Goal: Task Accomplishment & Management: Manage account settings

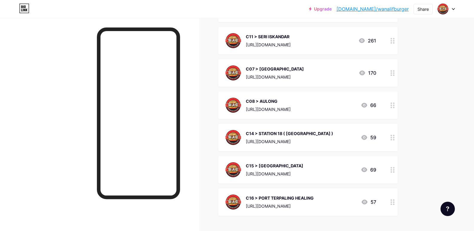
scroll to position [808, 0]
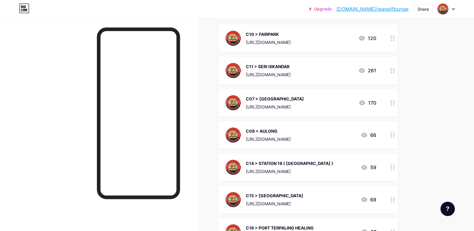
click at [297, 96] on div "C07 > [GEOGRAPHIC_DATA]" at bounding box center [275, 99] width 58 height 6
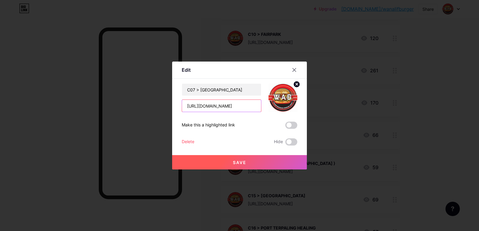
click at [253, 108] on input "[URL][DOMAIN_NAME]" at bounding box center [221, 106] width 79 height 12
click at [192, 91] on input "C07 > [GEOGRAPHIC_DATA]" at bounding box center [221, 90] width 79 height 12
click at [239, 90] on input "C12 > [GEOGRAPHIC_DATA]" at bounding box center [221, 90] width 79 height 12
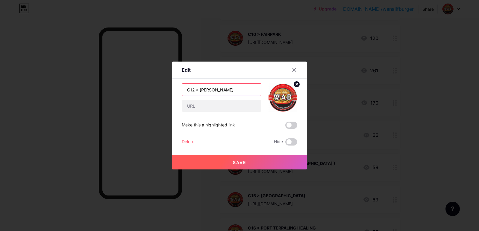
type input "C12 > [PERSON_NAME]"
click at [239, 166] on button "Save" at bounding box center [239, 162] width 135 height 14
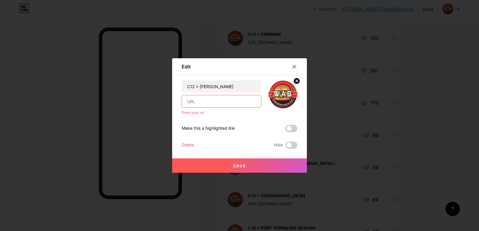
click at [233, 104] on input "text" at bounding box center [221, 101] width 79 height 12
type input "[URL][DOMAIN_NAME]"
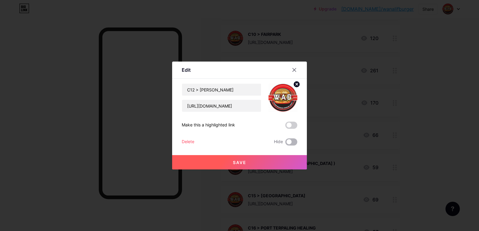
click at [292, 142] on span at bounding box center [291, 142] width 12 height 7
click at [285, 144] on input "checkbox" at bounding box center [285, 144] width 0 height 0
click at [242, 161] on span "Save" at bounding box center [239, 162] width 13 height 5
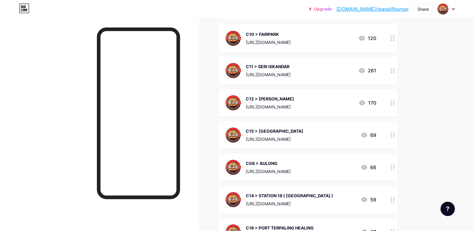
click at [303, 128] on div "C15 > [GEOGRAPHIC_DATA]" at bounding box center [274, 131] width 57 height 6
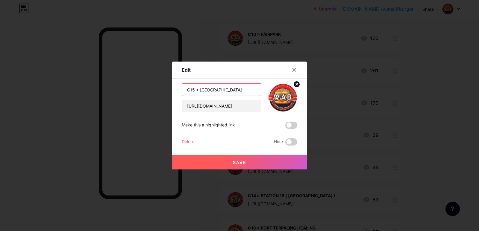
click at [250, 90] on input "C15 > [GEOGRAPHIC_DATA]" at bounding box center [221, 90] width 79 height 12
type input "C15 > [GEOGRAPHIC_DATA]"
click at [259, 164] on button "Save" at bounding box center [239, 162] width 135 height 14
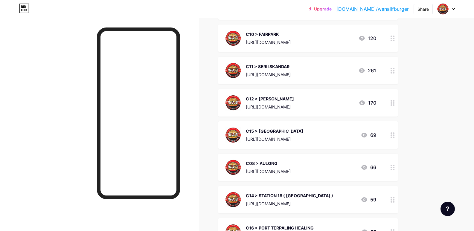
click at [303, 130] on div "C15 > [GEOGRAPHIC_DATA] [URL][DOMAIN_NAME]" at bounding box center [274, 135] width 57 height 16
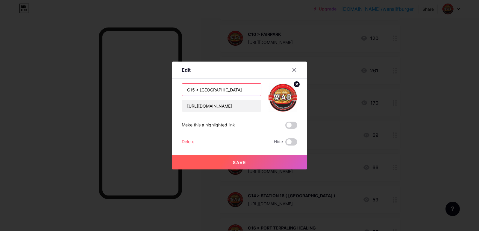
click at [191, 91] on input "C15 > [GEOGRAPHIC_DATA]" at bounding box center [221, 90] width 79 height 12
type input "C13 > [GEOGRAPHIC_DATA]"
click at [243, 161] on span "Save" at bounding box center [239, 162] width 13 height 5
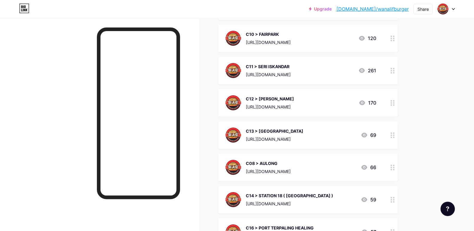
click at [363, 101] on icon at bounding box center [362, 103] width 6 height 5
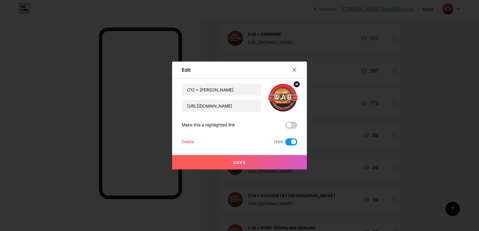
click at [254, 166] on button "Save" at bounding box center [239, 162] width 135 height 14
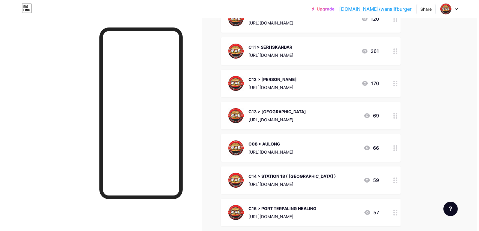
scroll to position [838, 0]
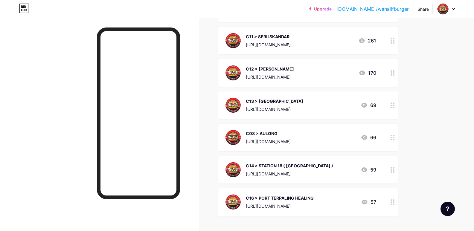
click at [326, 134] on div "C08 > AULONG [URL][DOMAIN_NAME] 66" at bounding box center [301, 138] width 151 height 16
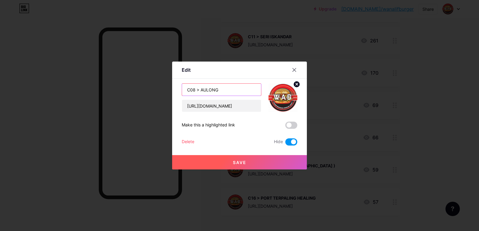
click at [238, 89] on input "C08 > AULONG" at bounding box center [221, 90] width 79 height 12
click at [191, 91] on input "C08 > AULONG" at bounding box center [221, 90] width 79 height 12
click at [226, 89] on input "C14 > AULONG" at bounding box center [221, 90] width 79 height 12
type input "C14 > MERU PERDANA"
click at [250, 164] on button "Save" at bounding box center [239, 162] width 135 height 14
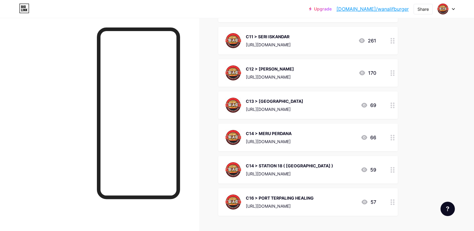
click at [321, 164] on div "C14 > STATION 18 ( [GEOGRAPHIC_DATA] ) [URL][DOMAIN_NAME]" at bounding box center [289, 170] width 87 height 16
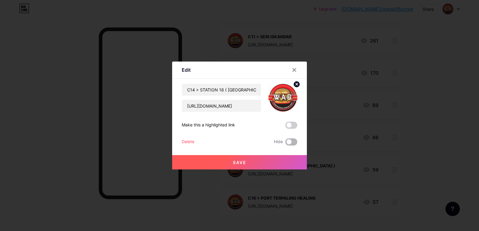
click at [292, 139] on span at bounding box center [291, 142] width 12 height 7
click at [285, 144] on input "checkbox" at bounding box center [285, 144] width 0 height 0
click at [246, 92] on input "C14 > STATION 18 ( [GEOGRAPHIC_DATA] )" at bounding box center [221, 90] width 79 height 12
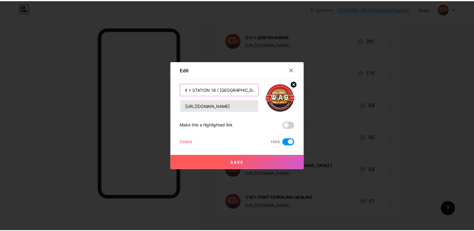
scroll to position [0, 0]
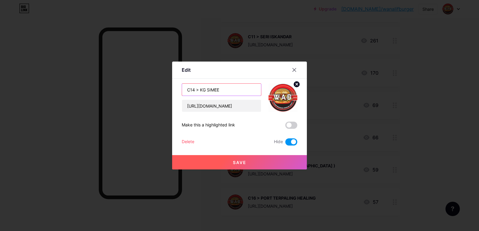
click at [192, 89] on input "C14 > KG SIMEE" at bounding box center [221, 90] width 79 height 12
type input "C15 > KG SIMEE"
click at [248, 165] on button "Save" at bounding box center [239, 162] width 135 height 14
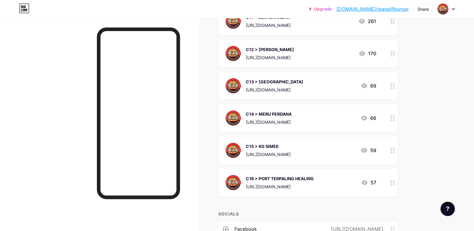
scroll to position [868, 0]
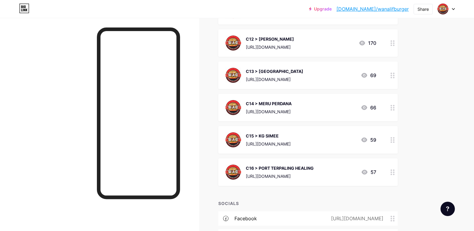
click at [284, 165] on div "C16 > PORT TERPALING HEALING" at bounding box center [280, 168] width 68 height 6
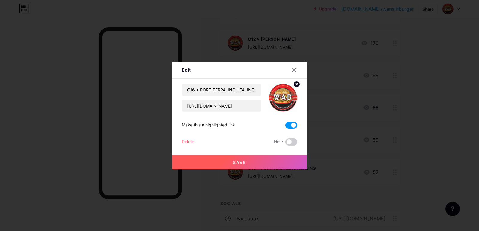
click at [187, 142] on div "Delete" at bounding box center [188, 142] width 13 height 7
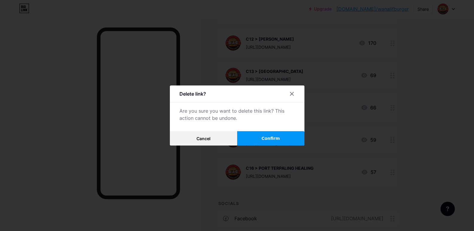
click at [260, 142] on button "Confirm" at bounding box center [270, 138] width 67 height 14
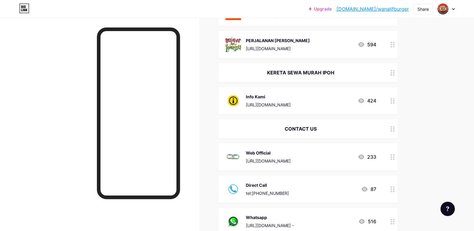
scroll to position [0, 0]
